Goal: Task Accomplishment & Management: Manage account settings

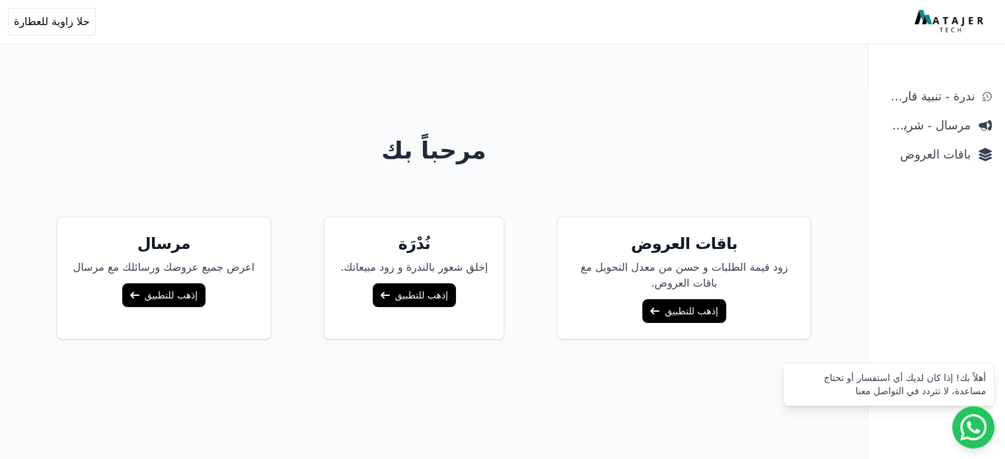
click at [669, 315] on link "إذهب للتطبيق" at bounding box center [683, 311] width 83 height 24
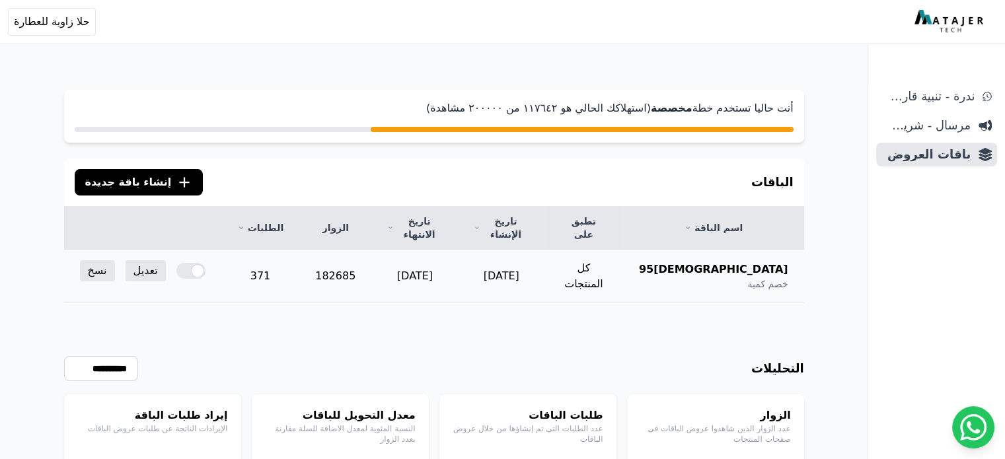
click at [783, 262] on span "سعودي95" at bounding box center [713, 270] width 149 height 16
click at [126, 260] on link "تعديل" at bounding box center [146, 270] width 40 height 21
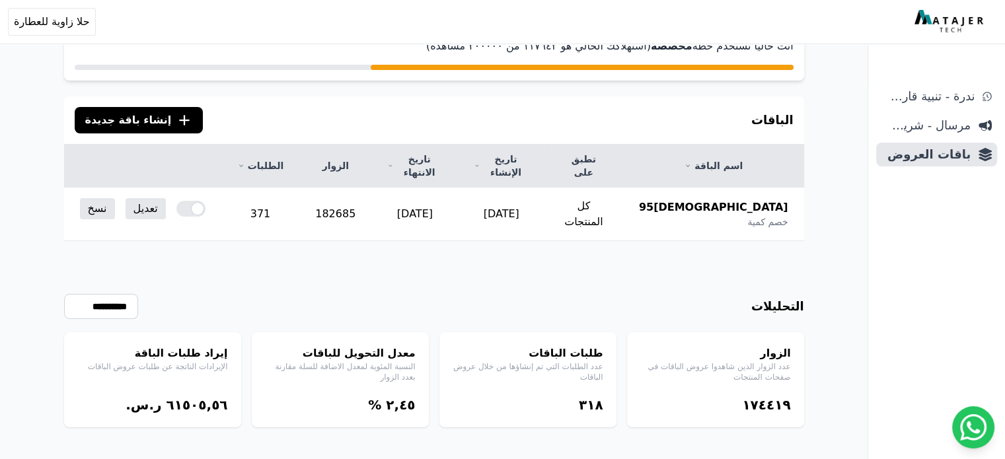
scroll to position [63, 0]
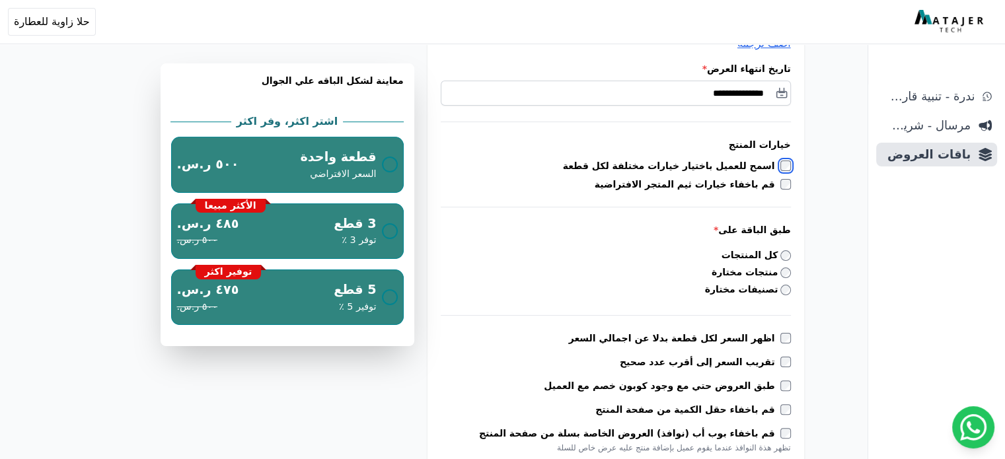
scroll to position [264, 0]
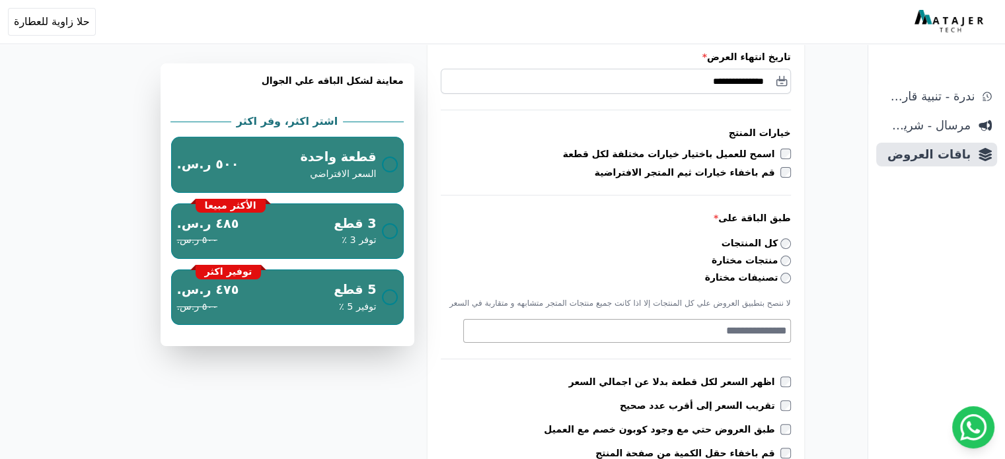
click at [763, 338] on textarea "Search" at bounding box center [625, 331] width 323 height 16
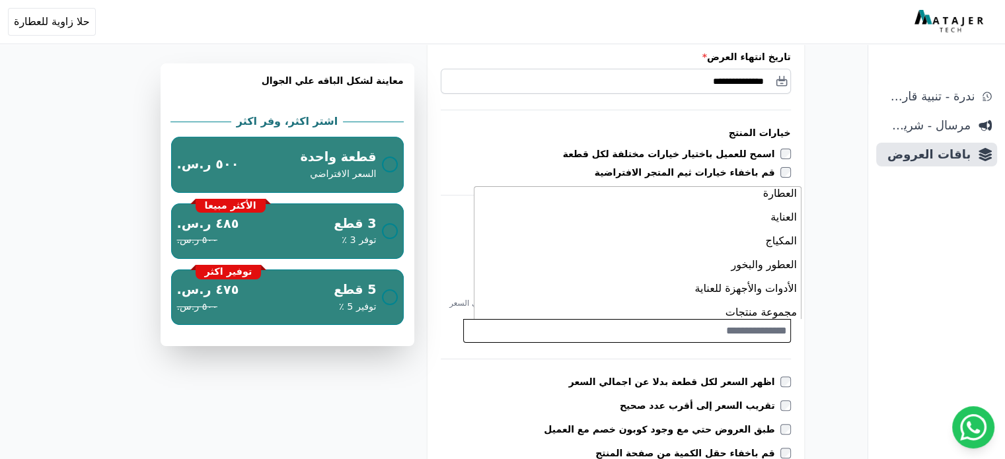
scroll to position [1938, 0]
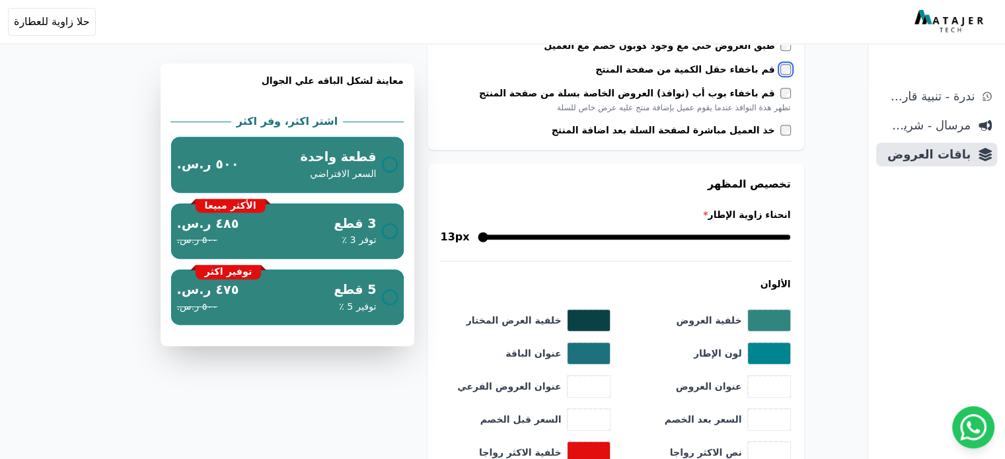
scroll to position [595, 0]
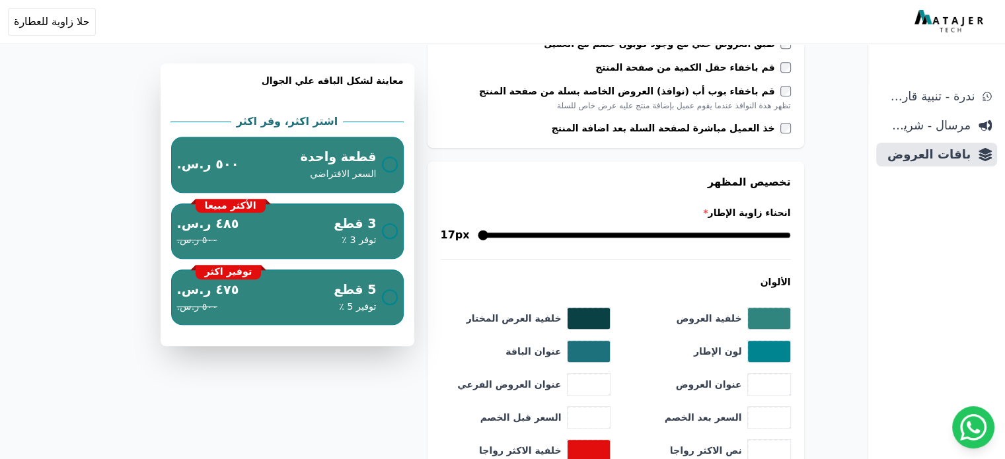
drag, startPoint x: 695, startPoint y: 235, endPoint x: 667, endPoint y: 264, distance: 40.2
type input "**"
click at [667, 243] on input "انحناء زاوية الإطار *" at bounding box center [634, 235] width 313 height 16
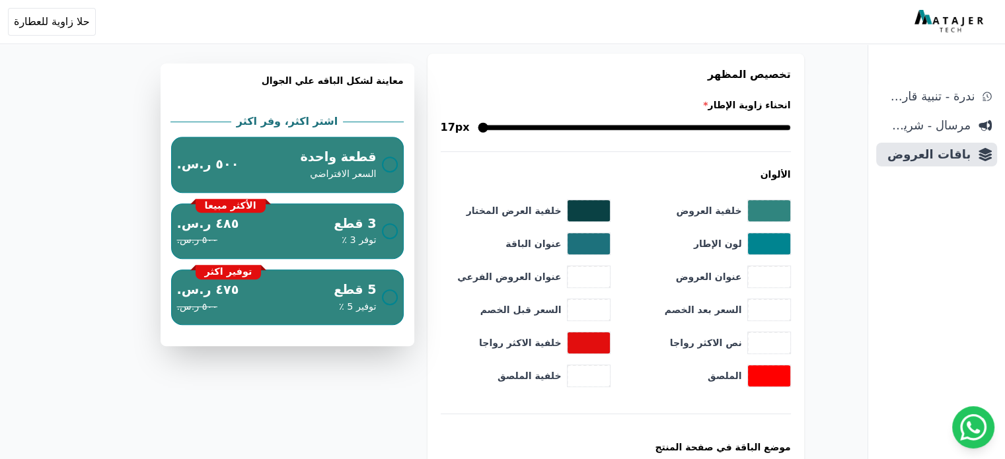
scroll to position [727, 0]
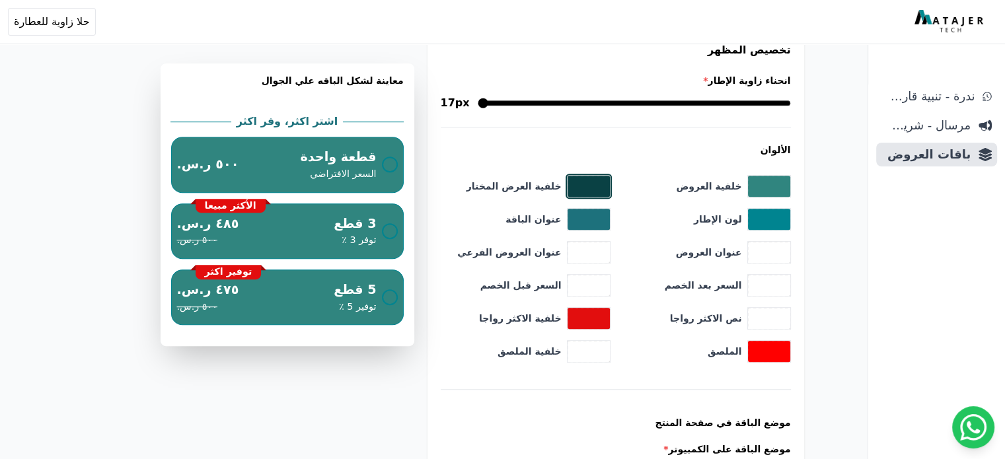
click at [579, 183] on button "toggle color picker dialog" at bounding box center [589, 186] width 42 height 21
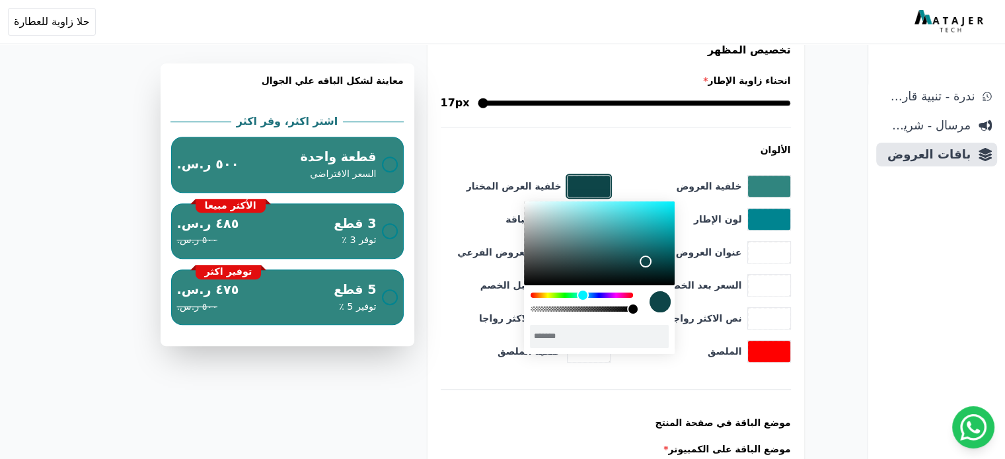
click at [645, 262] on div "color picker dialog" at bounding box center [599, 243] width 151 height 83
click at [634, 255] on div "color picker dialog" at bounding box center [599, 243] width 151 height 83
click at [661, 264] on div "color picker dialog" at bounding box center [599, 243] width 151 height 83
click at [650, 246] on div "color picker dialog" at bounding box center [599, 243] width 151 height 83
click at [645, 254] on div "color picker dialog" at bounding box center [599, 243] width 151 height 83
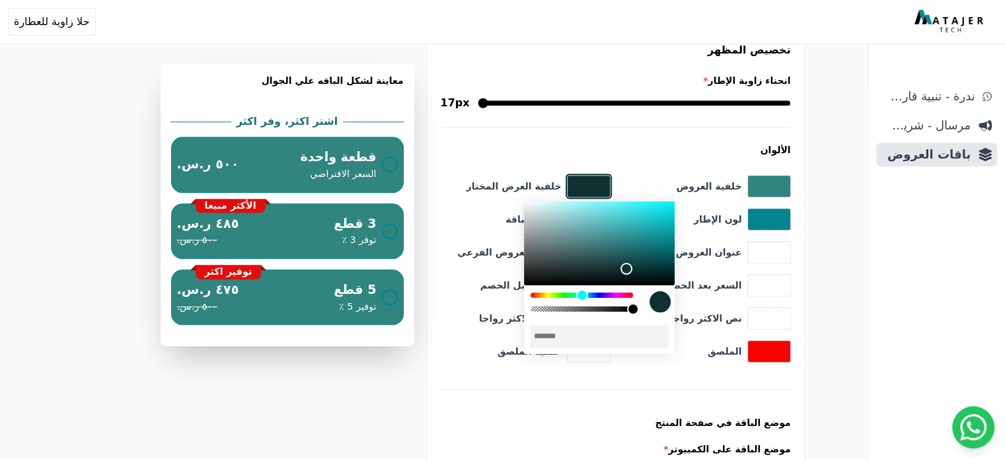
click at [626, 269] on div "color picker dialog" at bounding box center [599, 243] width 151 height 83
click at [641, 264] on div "color picker dialog" at bounding box center [599, 243] width 151 height 83
click at [638, 258] on div "color picker dialog" at bounding box center [599, 243] width 151 height 83
click at [521, 209] on div "عنوان الباقة *******" at bounding box center [526, 219] width 170 height 22
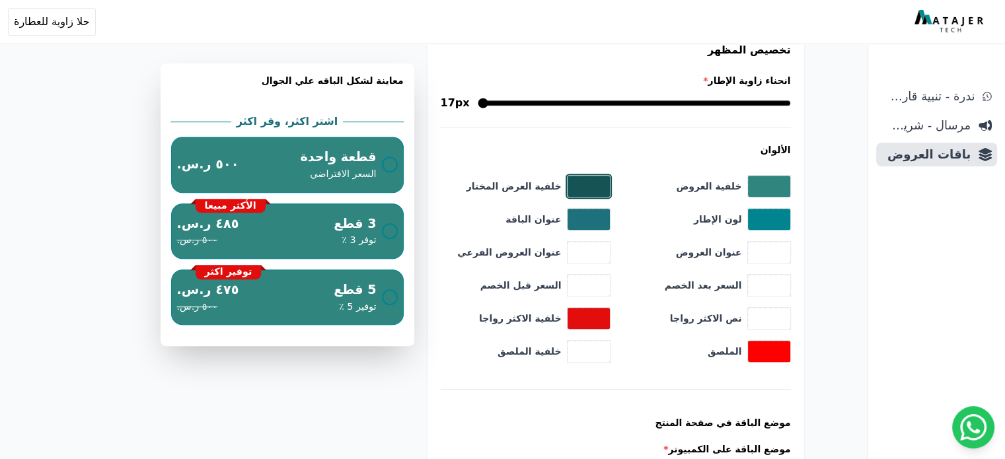
click at [597, 178] on button "toggle color picker dialog" at bounding box center [589, 186] width 42 height 21
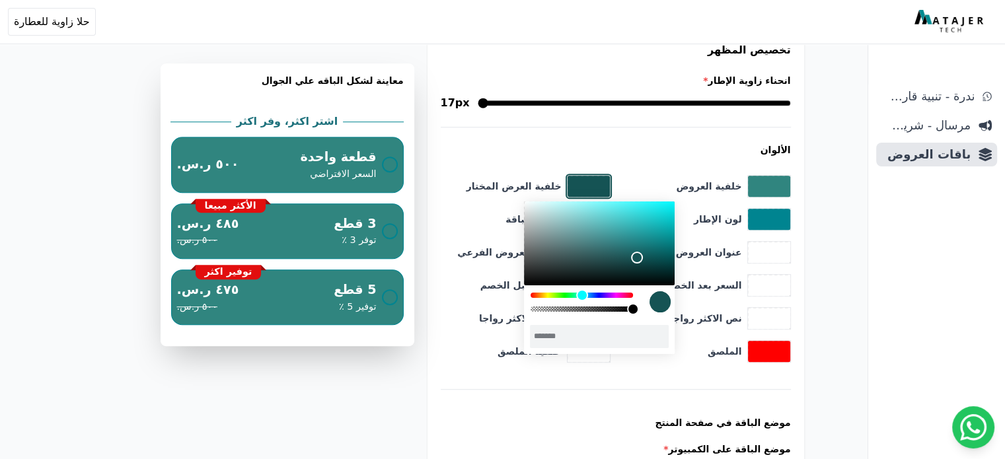
click at [525, 213] on div "color picker dialog" at bounding box center [599, 243] width 151 height 83
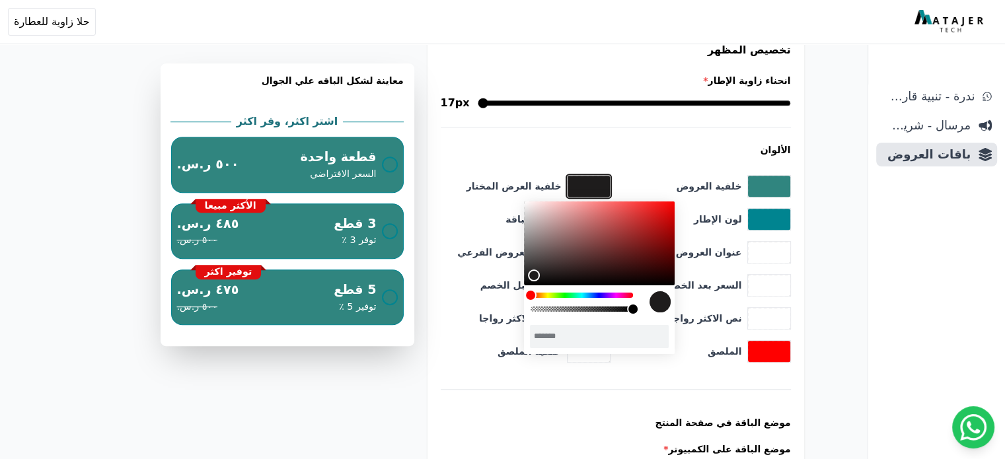
type input "*******"
